Goal: Communication & Community: Share content

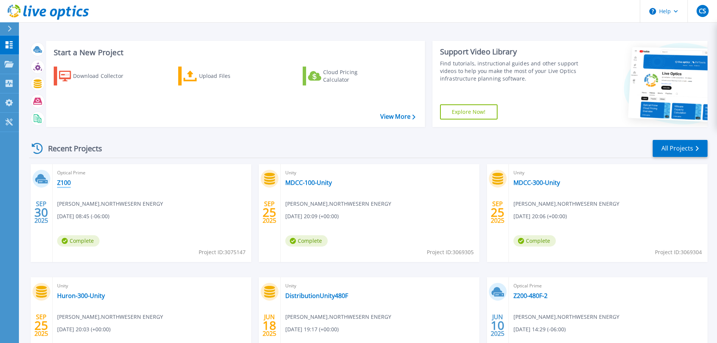
click at [65, 185] on link "Z100" at bounding box center [64, 183] width 14 height 8
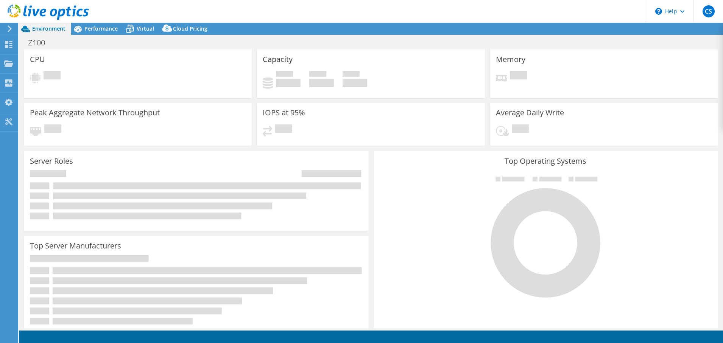
select select "USD"
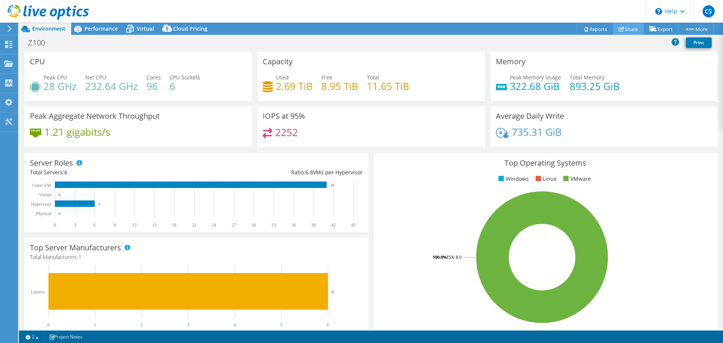
click at [625, 30] on link "Share" at bounding box center [628, 29] width 31 height 12
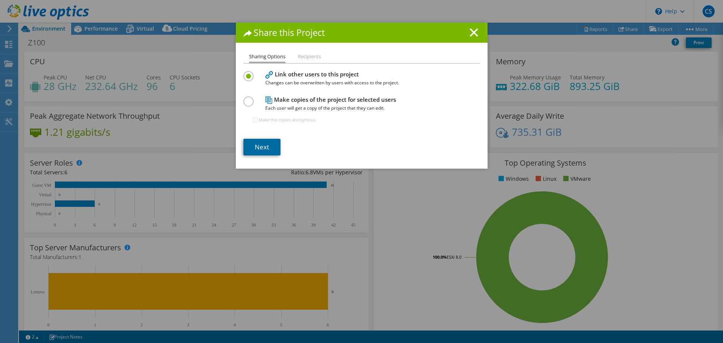
click at [259, 146] on link "Next" at bounding box center [261, 147] width 37 height 17
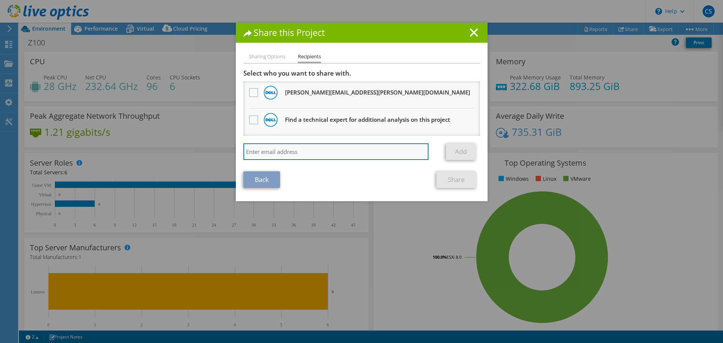
click at [275, 151] on input "search" at bounding box center [335, 151] width 185 height 17
paste input "andy.scherzinger@dell.com"
type input "andy.scherzinger@dell.com"
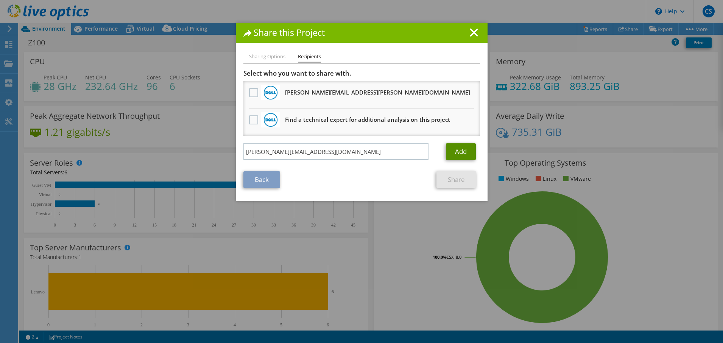
click at [453, 152] on link "Add" at bounding box center [461, 151] width 30 height 17
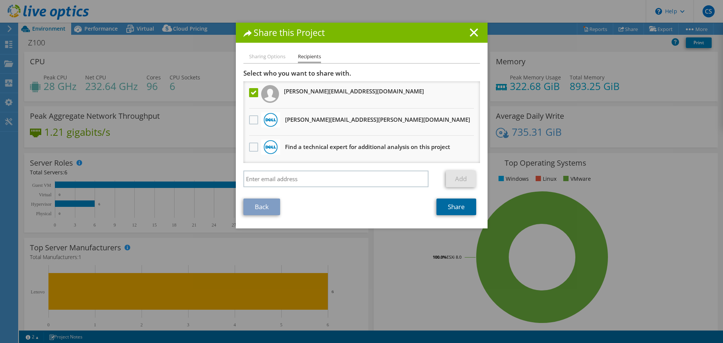
click at [454, 210] on link "Share" at bounding box center [456, 207] width 40 height 17
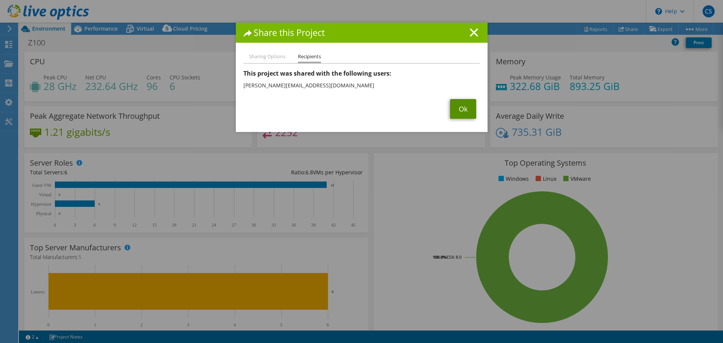
click at [460, 111] on link "Ok" at bounding box center [463, 109] width 26 height 20
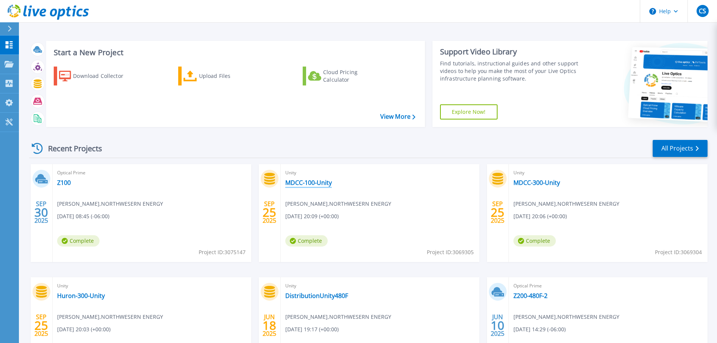
click at [317, 184] on link "MDCC-100-Unity" at bounding box center [308, 183] width 47 height 8
click at [529, 184] on link "MDCC-300-Unity" at bounding box center [536, 183] width 47 height 8
click at [429, 39] on div "Start a New Project Download Collector Upload Files Cloud Pricing Calculator Vi…" at bounding box center [368, 84] width 678 height 98
click at [426, 31] on div "Start a New Project Download Collector Upload Files Cloud Pricing Calculator Vi…" at bounding box center [368, 198] width 698 height 397
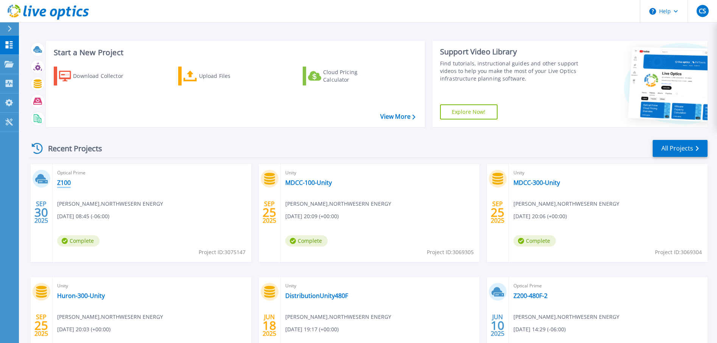
click at [66, 183] on link "Z100" at bounding box center [64, 183] width 14 height 8
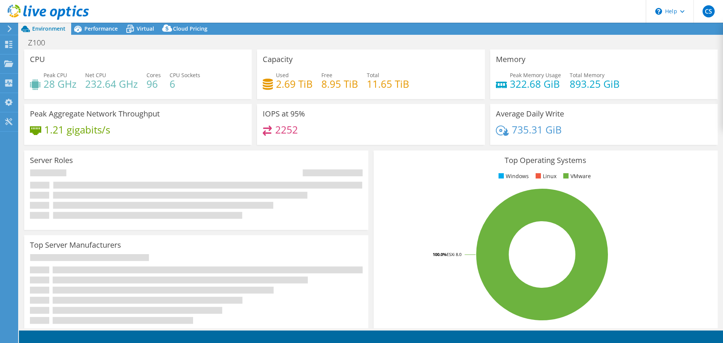
select select "USD"
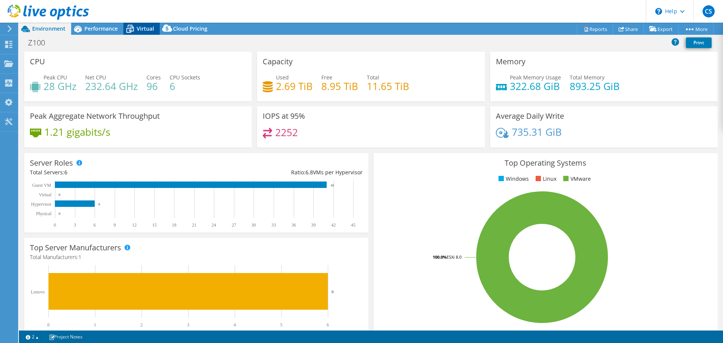
click at [155, 25] on div "Virtual" at bounding box center [141, 29] width 36 height 12
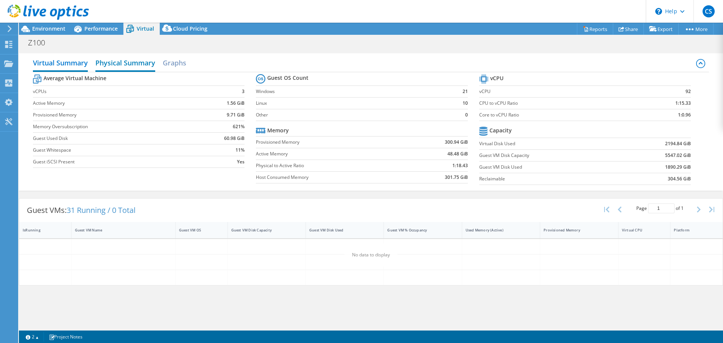
click at [120, 58] on h2 "Physical Summary" at bounding box center [125, 63] width 60 height 17
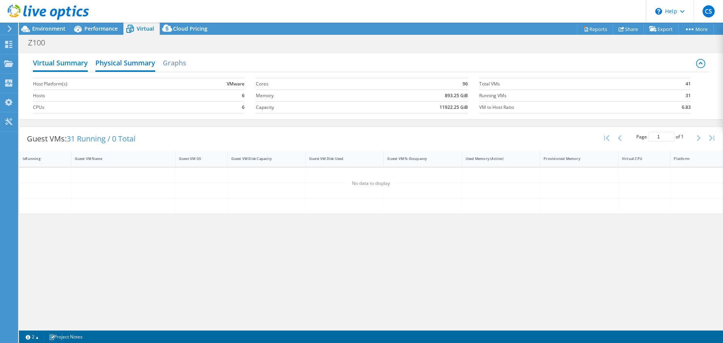
click at [66, 64] on h2 "Virtual Summary" at bounding box center [60, 63] width 55 height 17
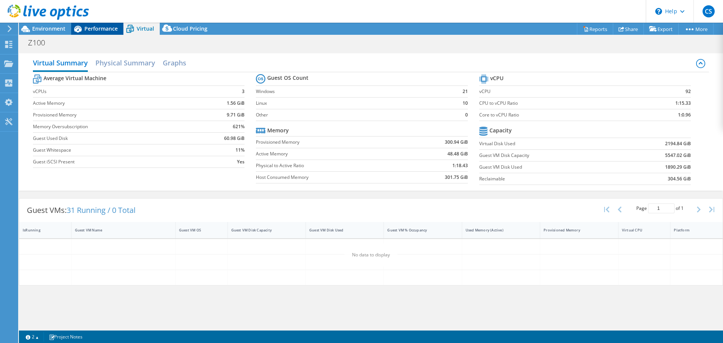
click at [103, 31] on span "Performance" at bounding box center [100, 28] width 33 height 7
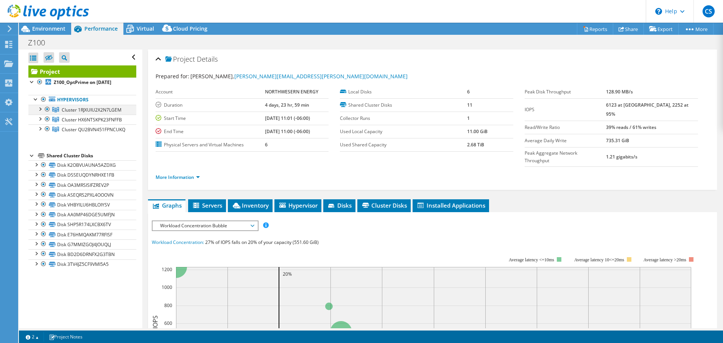
click at [43, 109] on div at bounding box center [40, 109] width 8 height 8
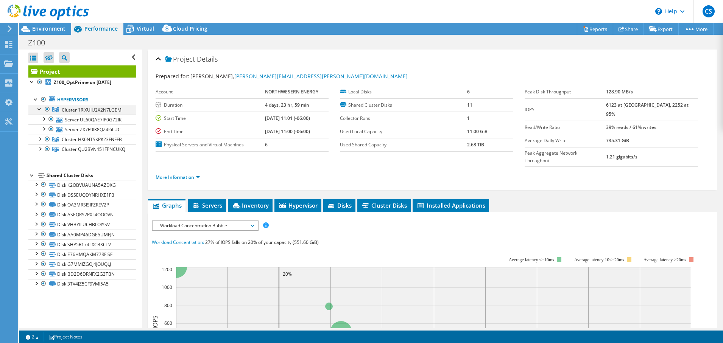
click at [42, 109] on div at bounding box center [40, 109] width 8 height 8
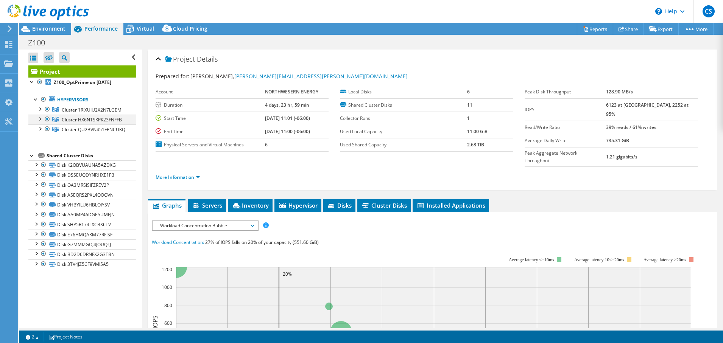
click at [41, 122] on div at bounding box center [40, 119] width 8 height 8
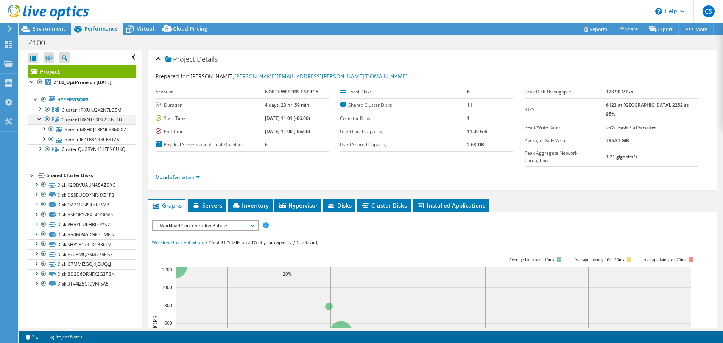
click at [41, 122] on div at bounding box center [40, 119] width 8 height 8
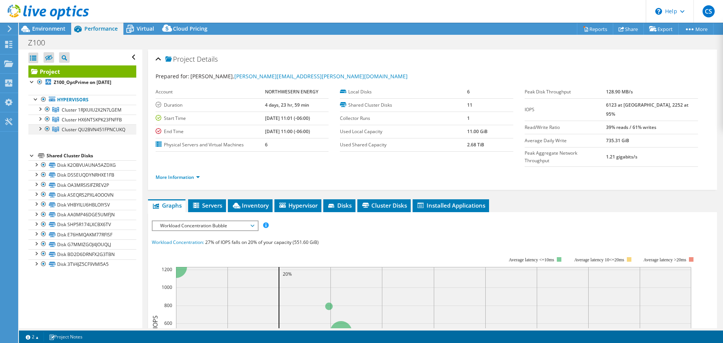
click at [41, 132] on div at bounding box center [40, 128] width 8 height 8
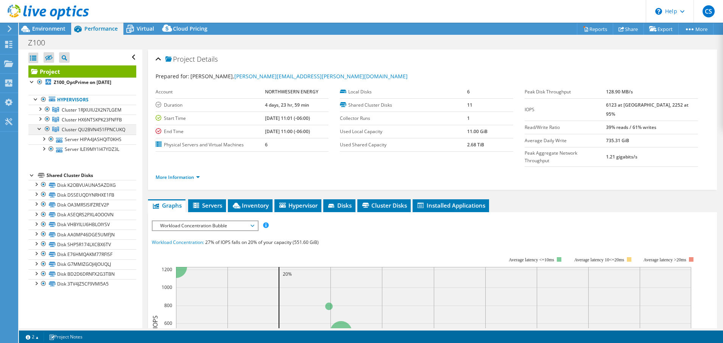
click at [40, 132] on div at bounding box center [40, 128] width 8 height 8
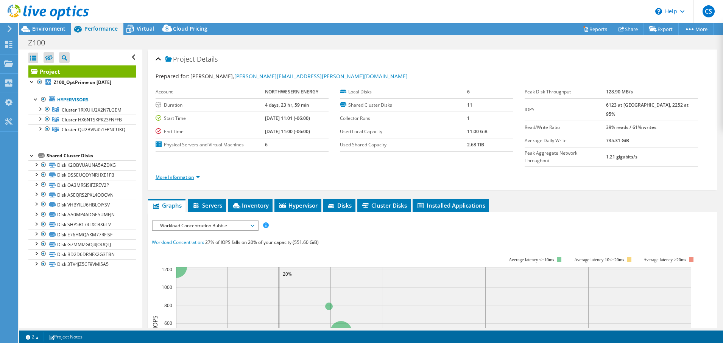
click at [198, 174] on link "More Information" at bounding box center [178, 177] width 44 height 6
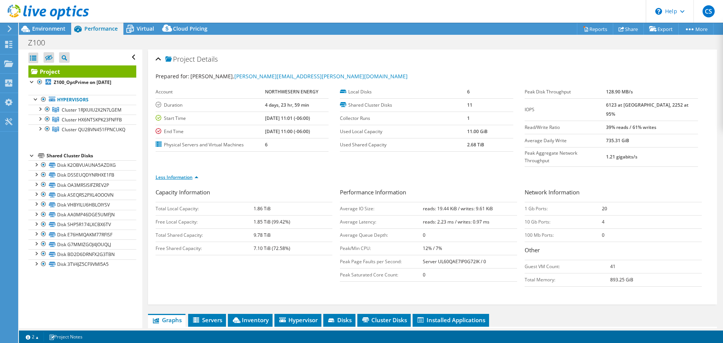
click at [198, 174] on link "Less Information" at bounding box center [177, 177] width 43 height 6
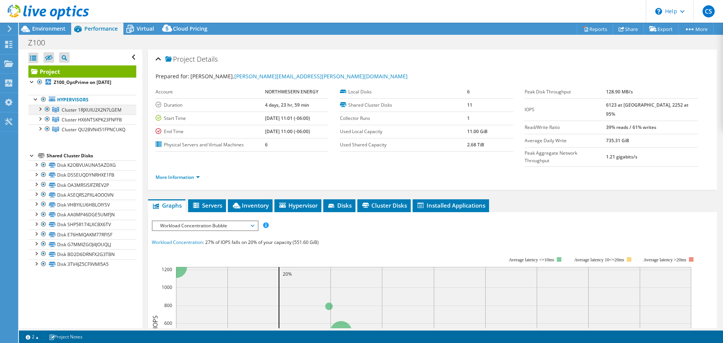
click at [42, 109] on div at bounding box center [40, 109] width 8 height 8
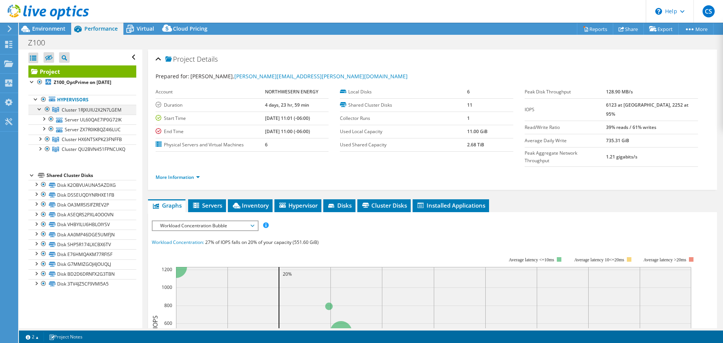
click at [42, 109] on div at bounding box center [40, 109] width 8 height 8
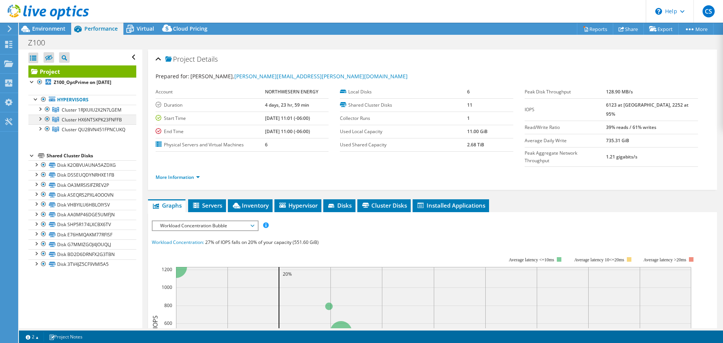
click at [42, 122] on div at bounding box center [40, 119] width 8 height 8
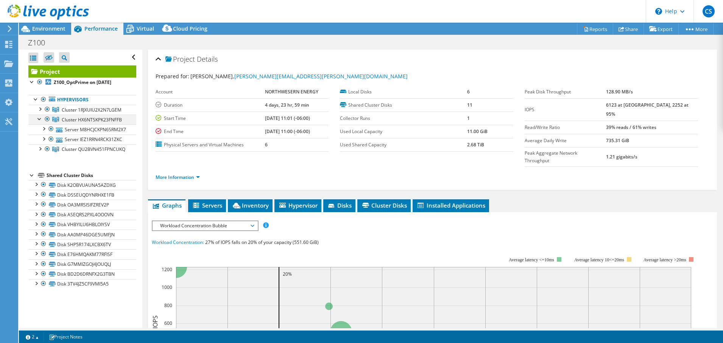
click at [40, 122] on div at bounding box center [40, 119] width 8 height 8
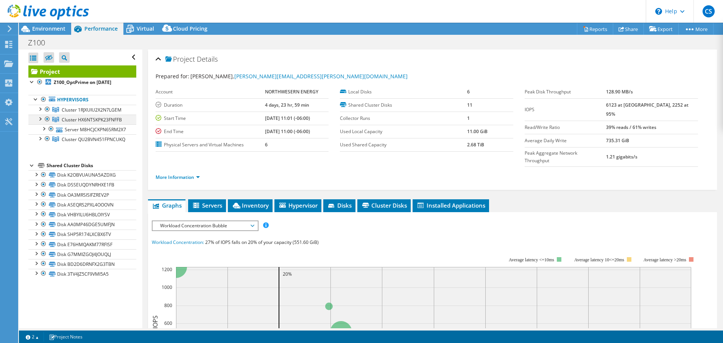
click at [40, 122] on div at bounding box center [40, 119] width 8 height 8
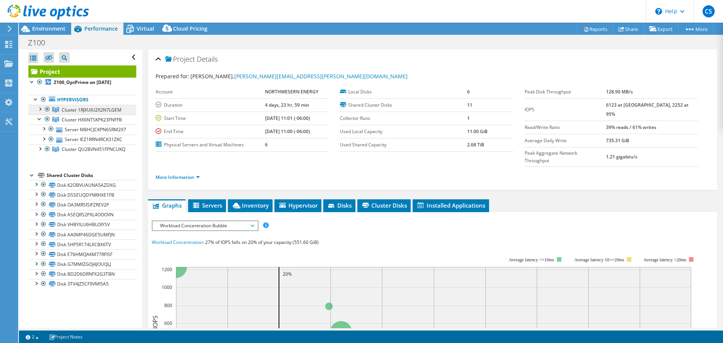
drag, startPoint x: 105, startPoint y: 117, endPoint x: 62, endPoint y: 118, distance: 42.8
click at [62, 113] on span "Cluster 1RJXUIU2X2N7LGEM" at bounding box center [92, 110] width 60 height 6
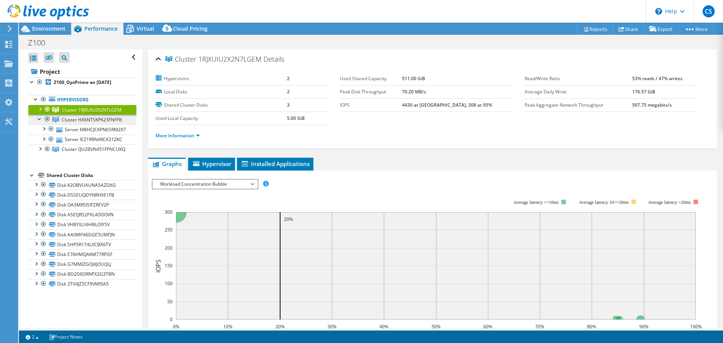
drag, startPoint x: 62, startPoint y: 118, endPoint x: 35, endPoint y: 125, distance: 28.3
click at [35, 124] on link "Cluster HX6NTSKPK23FNFFB" at bounding box center [82, 120] width 108 height 10
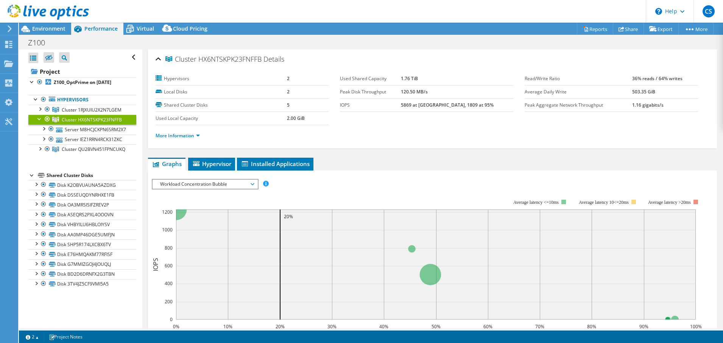
click at [40, 122] on div at bounding box center [40, 119] width 8 height 8
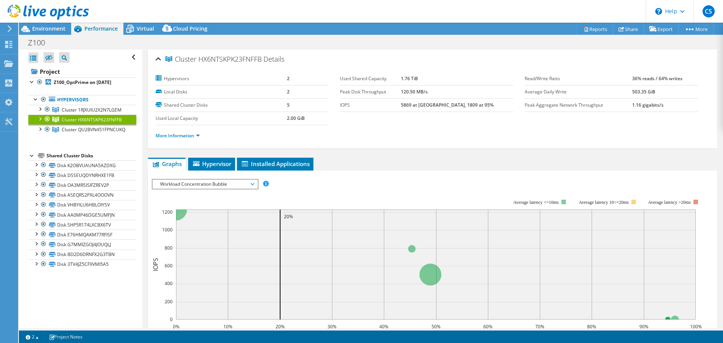
click at [40, 122] on div at bounding box center [40, 119] width 8 height 8
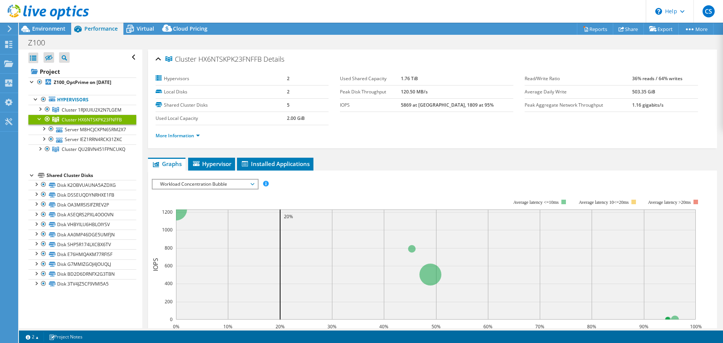
drag, startPoint x: 106, startPoint y: 133, endPoint x: 61, endPoint y: 133, distance: 44.6
click at [61, 124] on link "Cluster HX6NTSKPK23FNFFB" at bounding box center [82, 120] width 108 height 10
copy span "HX6NTSKPK23FNFFB"
